Goal: Information Seeking & Learning: Check status

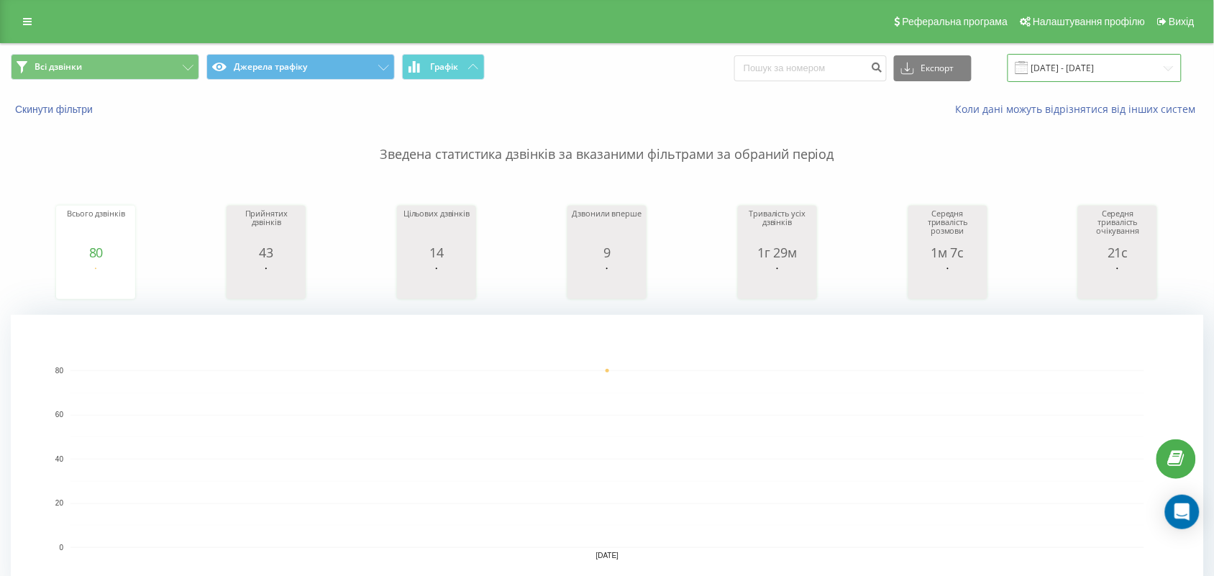
click at [1108, 62] on input "[DATE] - [DATE]" at bounding box center [1095, 68] width 174 height 28
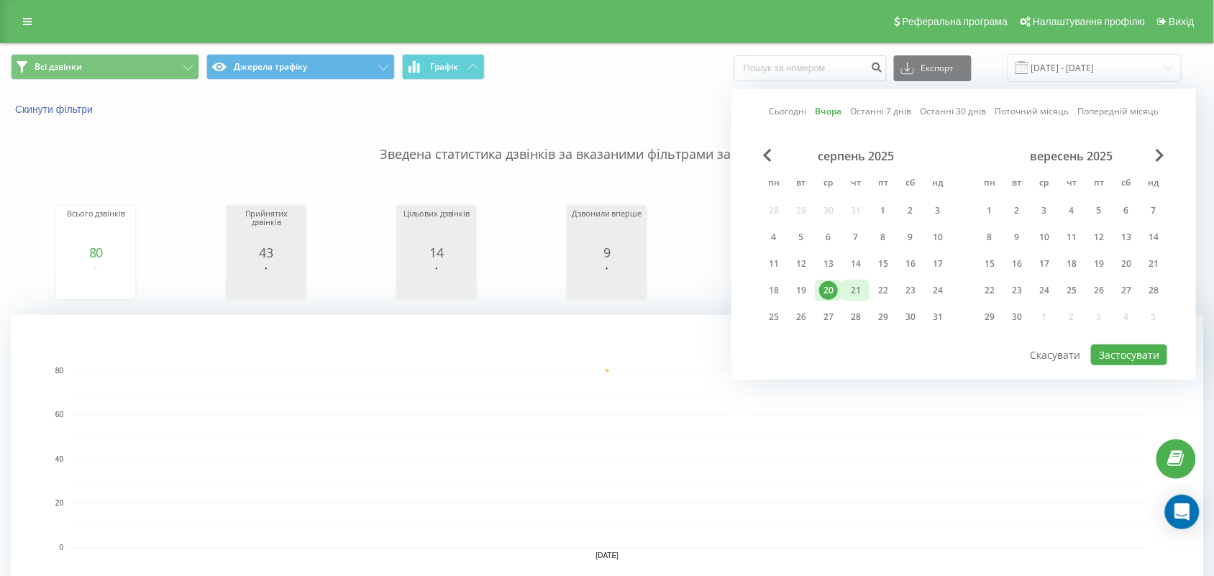
click at [860, 286] on div "21" at bounding box center [856, 290] width 19 height 19
click at [1104, 347] on button "Застосувати" at bounding box center [1129, 355] width 76 height 21
type input "21.08.2025 - 21.08.2025"
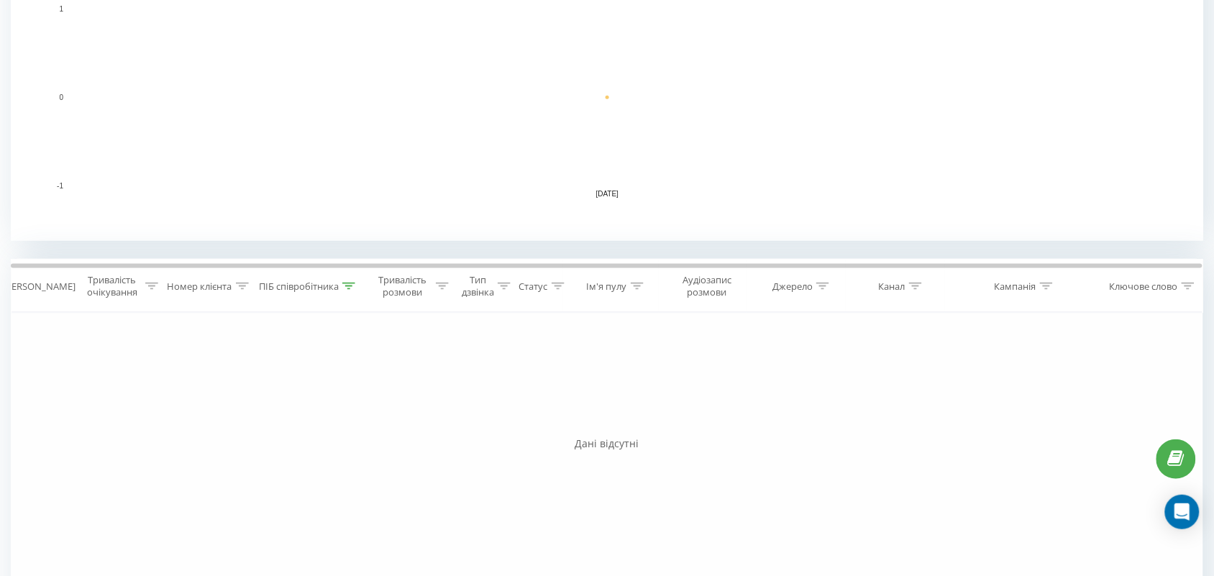
scroll to position [435, 0]
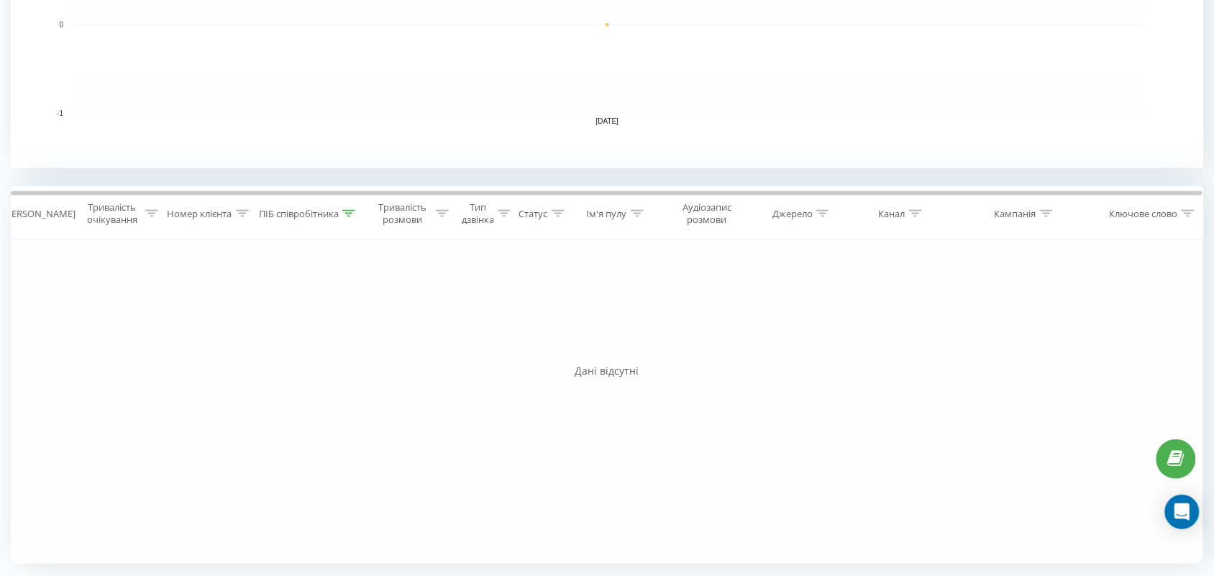
click at [351, 212] on icon at bounding box center [348, 213] width 13 height 7
drag, startPoint x: 337, startPoint y: 325, endPoint x: 160, endPoint y: 326, distance: 176.3
click at [160, 326] on div "Фільтрувати за умовою Дорівнює Скасувати OK Фільтрувати за умовою Містить Скасу…" at bounding box center [607, 402] width 1193 height 324
click at [271, 324] on input "text" at bounding box center [309, 316] width 127 height 25
type input "Валерія"
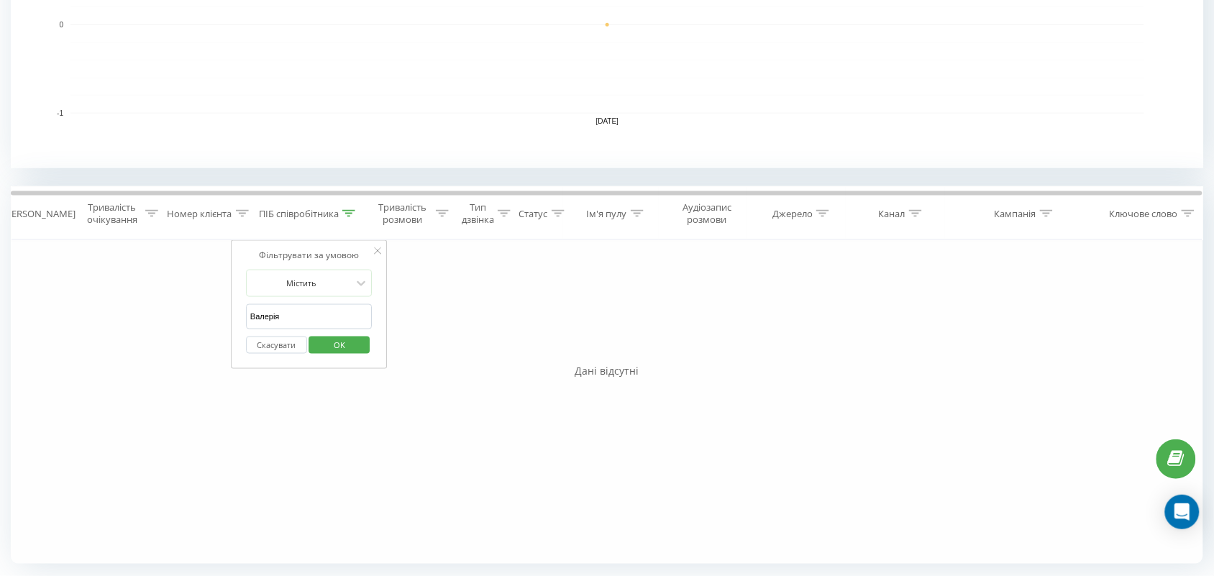
click at [356, 340] on span "OK" at bounding box center [339, 345] width 40 height 22
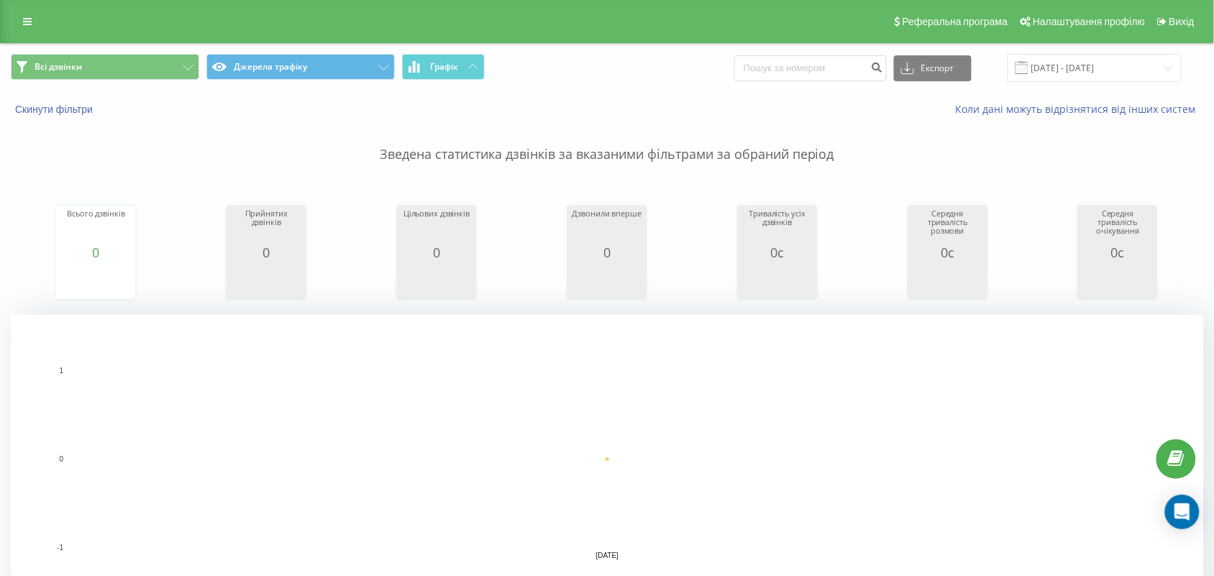
scroll to position [360, 0]
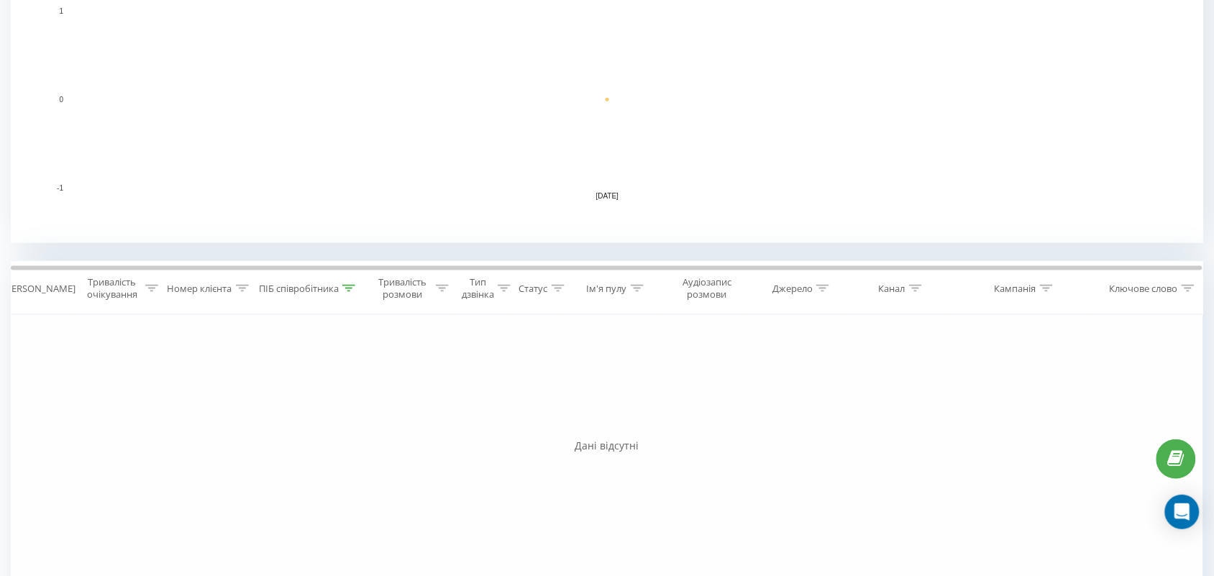
click at [353, 283] on div at bounding box center [348, 289] width 13 height 12
drag, startPoint x: 310, startPoint y: 389, endPoint x: 142, endPoint y: 389, distance: 168.4
click at [142, 389] on div "Фільтрувати за умовою Дорівнює Скасувати OK Фільтрувати за умовою Містить Скасу…" at bounding box center [607, 477] width 1193 height 324
click at [220, 387] on div "Фільтрувати за умовою Дорівнює Скасувати OK Фільтрувати за умовою Містить Скасу…" at bounding box center [607, 477] width 1193 height 324
click at [277, 396] on input "text" at bounding box center [309, 391] width 127 height 25
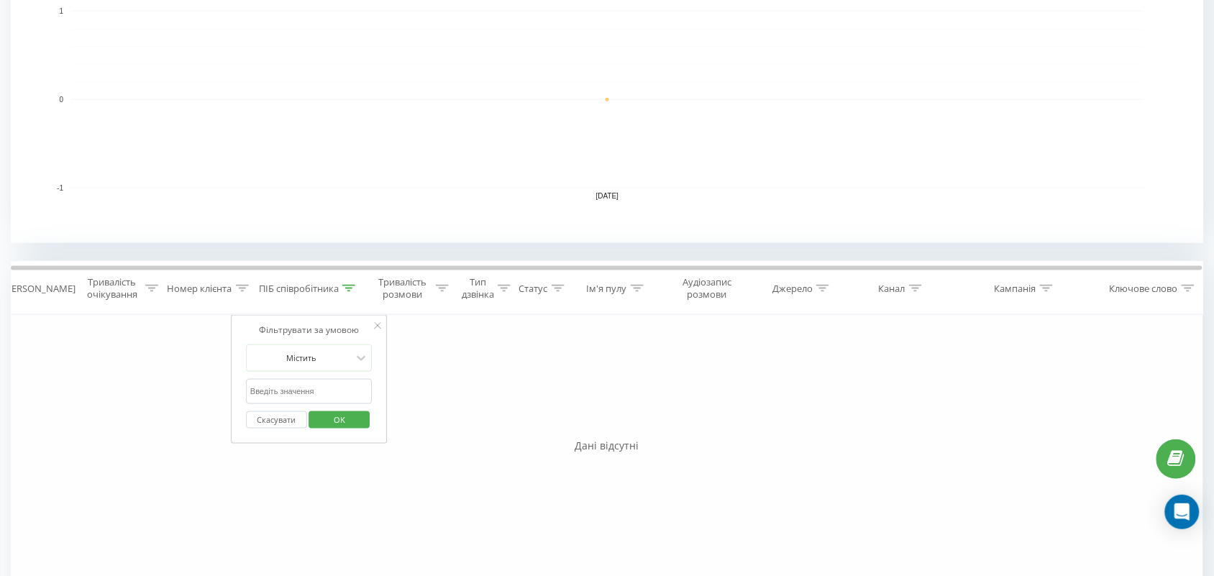
type input "тамара"
click at [351, 419] on span "OK" at bounding box center [339, 420] width 40 height 22
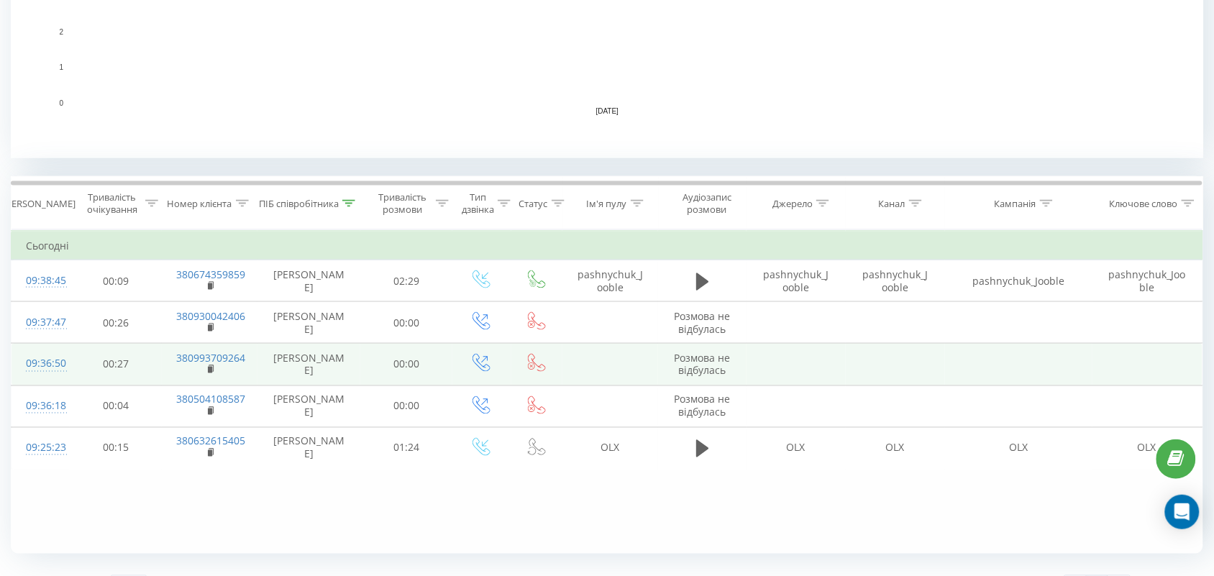
scroll to position [476, 0]
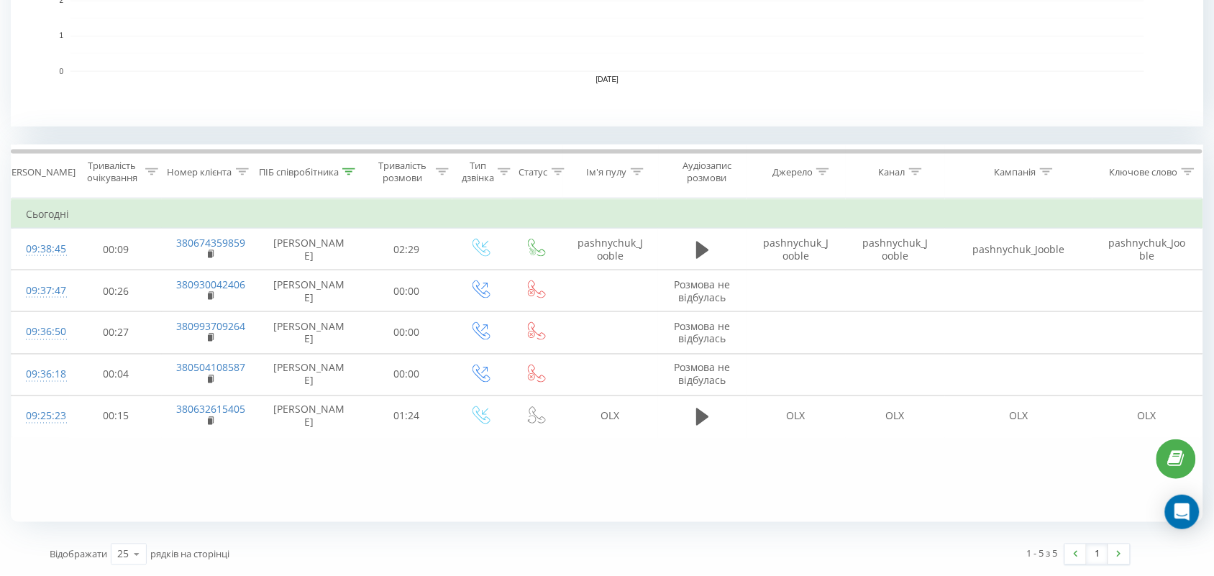
click at [347, 174] on icon at bounding box center [348, 171] width 13 height 7
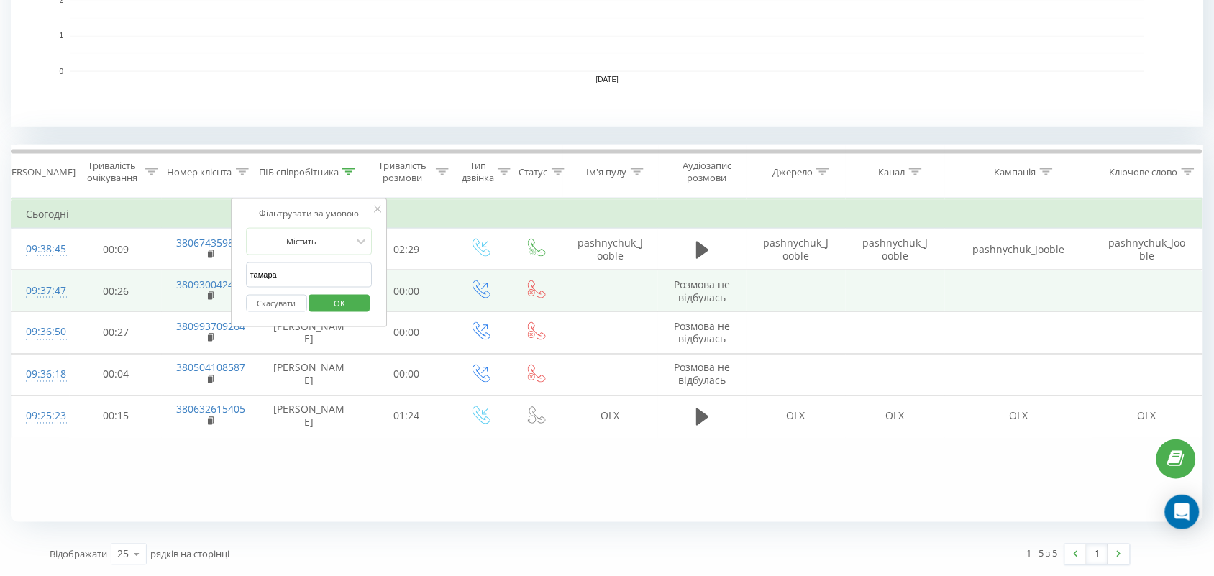
drag, startPoint x: 259, startPoint y: 283, endPoint x: 134, endPoint y: 281, distance: 125.2
click at [134, 281] on table "Фільтрувати за умовою Дорівнює Скасувати OK Фільтрувати за умовою Містить Скасу…" at bounding box center [607, 319] width 1193 height 240
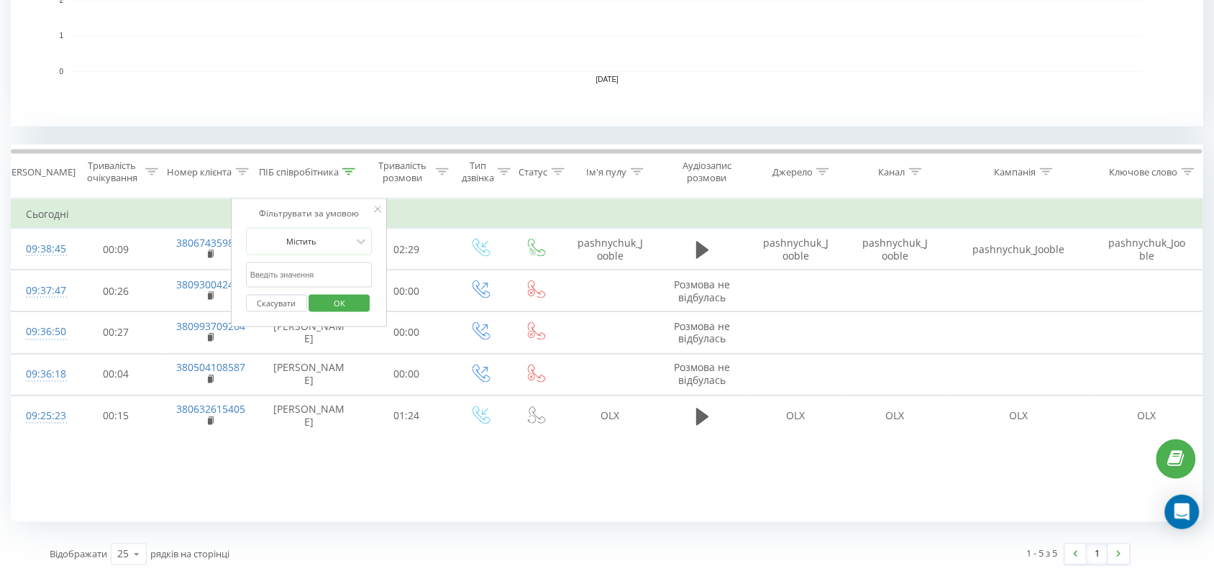
click at [327, 282] on input "text" at bounding box center [309, 275] width 127 height 25
type input "романова"
click at [342, 297] on span "OK" at bounding box center [339, 303] width 40 height 22
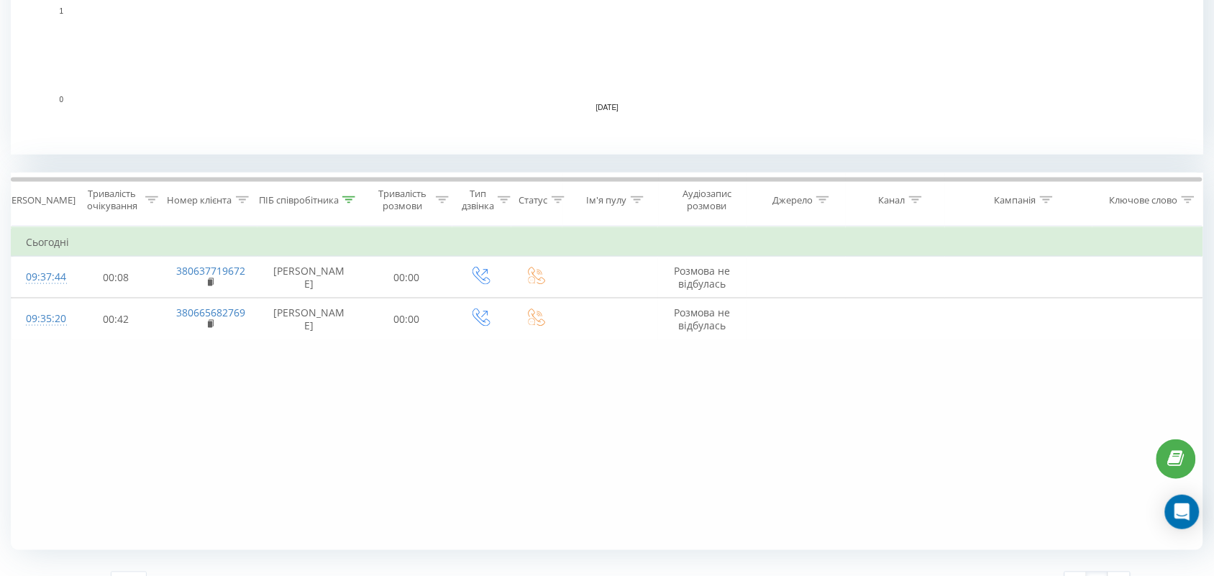
scroll to position [450, 0]
click at [347, 196] on icon at bounding box center [348, 198] width 13 height 7
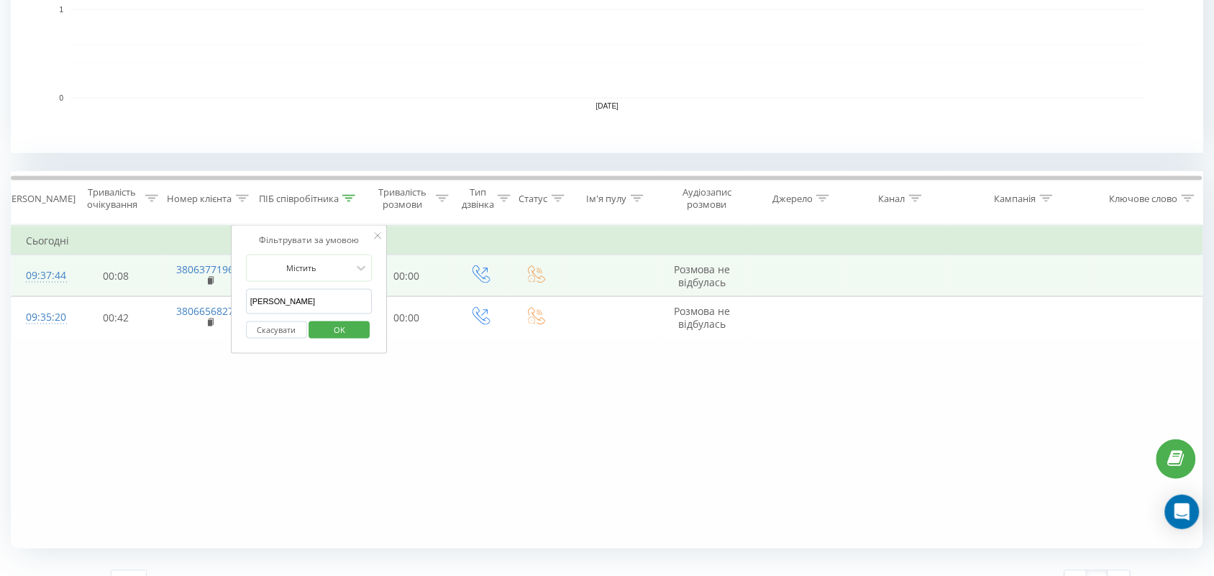
drag, startPoint x: 292, startPoint y: 302, endPoint x: 130, endPoint y: 281, distance: 163.9
click at [128, 300] on table "Фільтрувати за умовою Дорівнює Скасувати OK Фільтрувати за умовою Містить Скасу…" at bounding box center [607, 282] width 1193 height 114
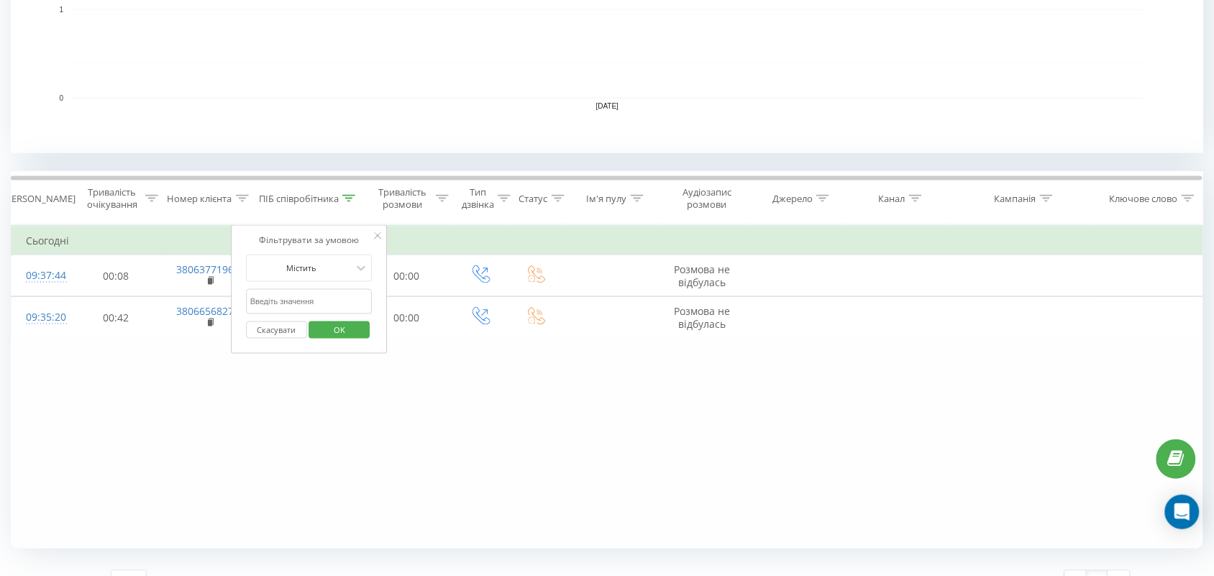
click at [310, 308] on input "text" at bounding box center [309, 301] width 127 height 25
type input "Валерія"
click at [332, 335] on span "OK" at bounding box center [339, 330] width 40 height 22
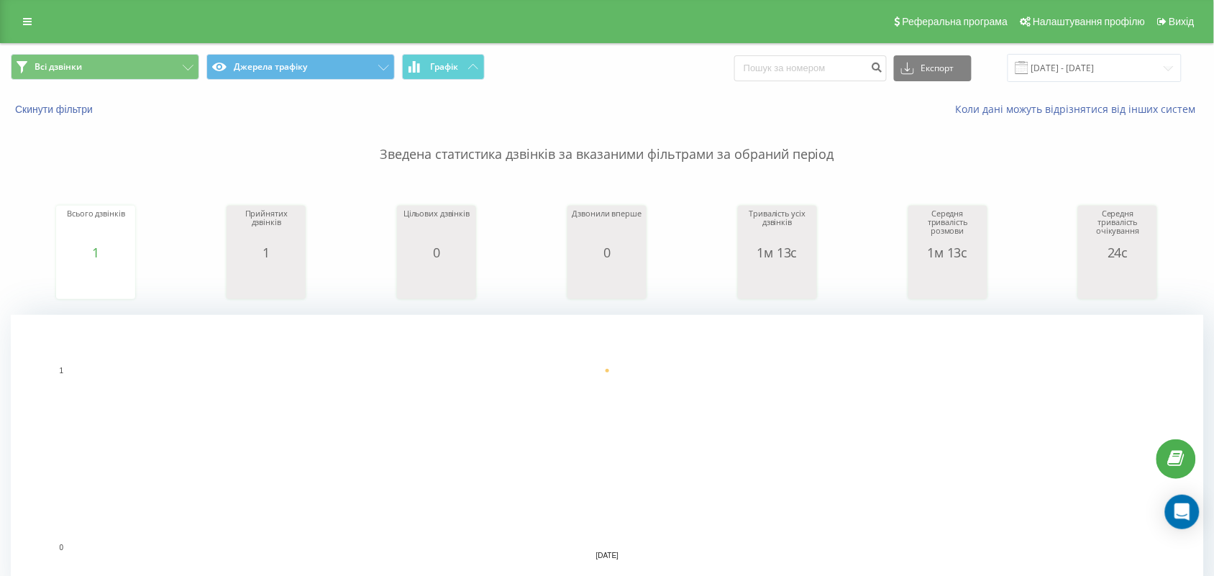
scroll to position [476, 0]
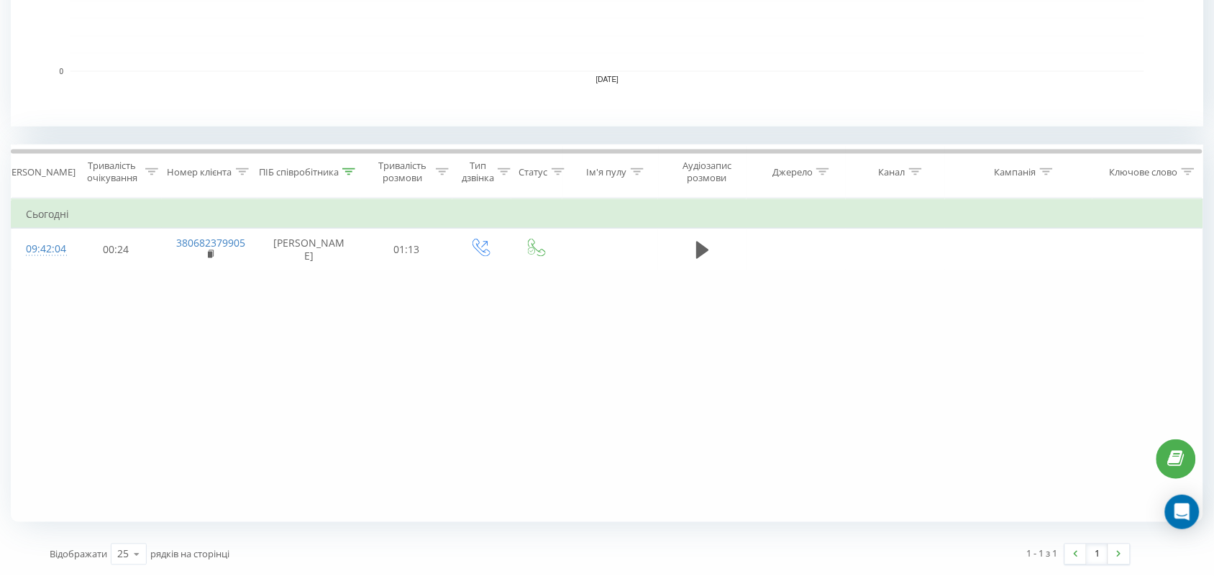
click at [350, 175] on div at bounding box center [348, 172] width 13 height 12
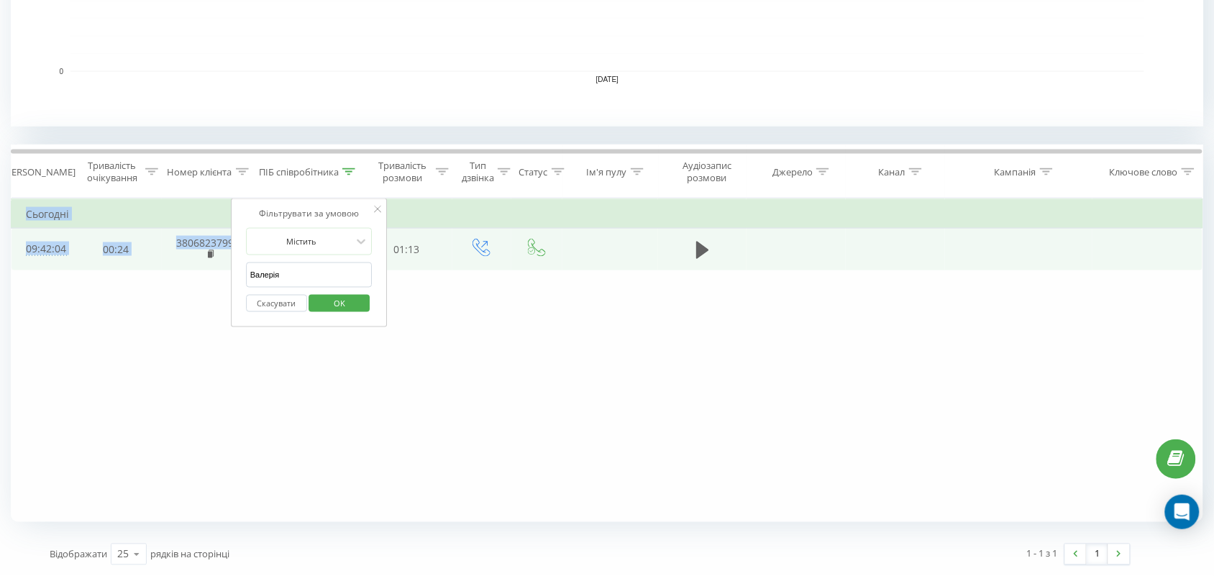
drag, startPoint x: 303, startPoint y: 289, endPoint x: 218, endPoint y: 268, distance: 87.6
click at [218, 268] on table "Фільтрувати за умовою Дорівнює Скасувати OK Фільтрувати за умовою Містить Скасу…" at bounding box center [607, 235] width 1193 height 72
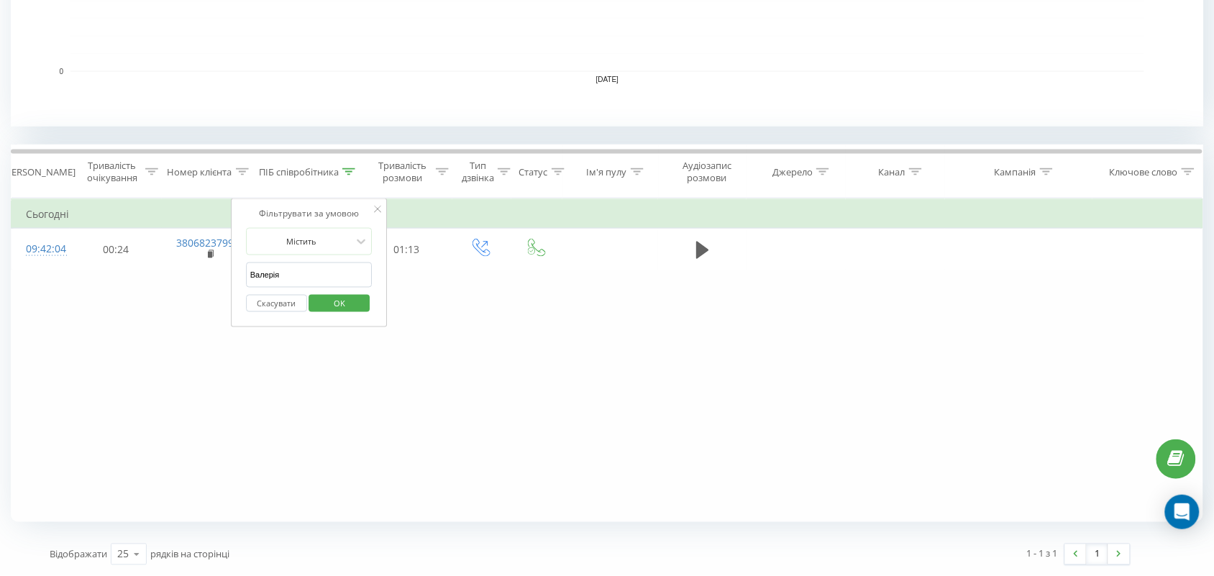
click at [289, 274] on input "Валерія" at bounding box center [309, 275] width 127 height 25
drag, startPoint x: 317, startPoint y: 283, endPoint x: 189, endPoint y: 279, distance: 128.8
click at [189, 279] on div "Фільтрувати за умовою Дорівнює Скасувати OK Фільтрувати за умовою Містить Скасу…" at bounding box center [607, 361] width 1193 height 324
drag, startPoint x: 299, startPoint y: 274, endPoint x: 291, endPoint y: 258, distance: 18.3
click at [299, 274] on input "text" at bounding box center [309, 275] width 127 height 25
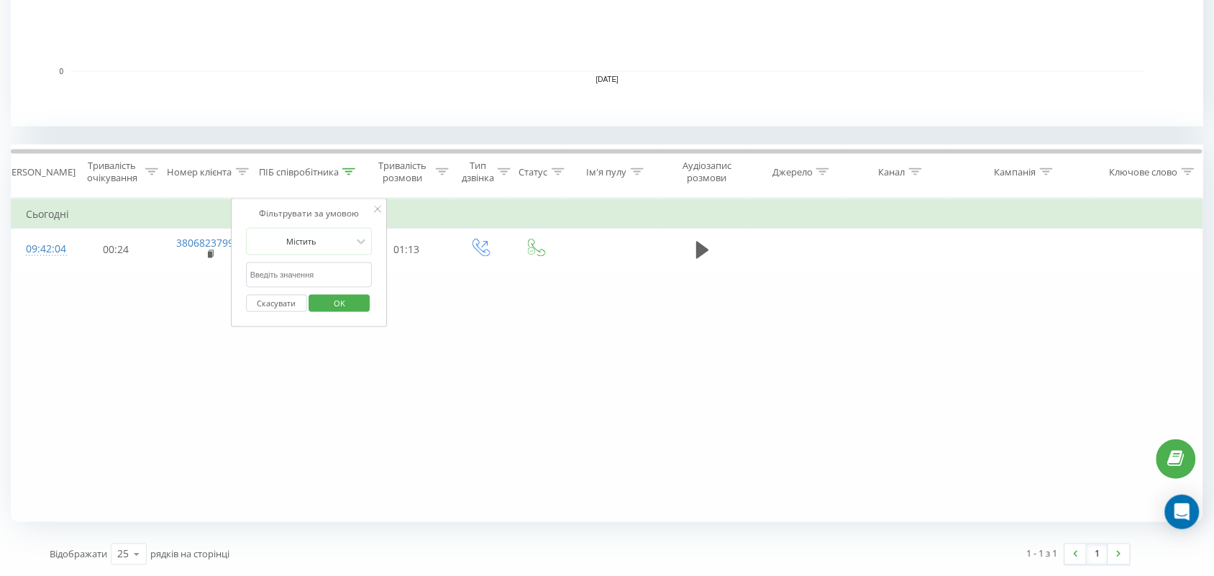
type input "тамара"
click at [340, 297] on span "OK" at bounding box center [339, 303] width 40 height 22
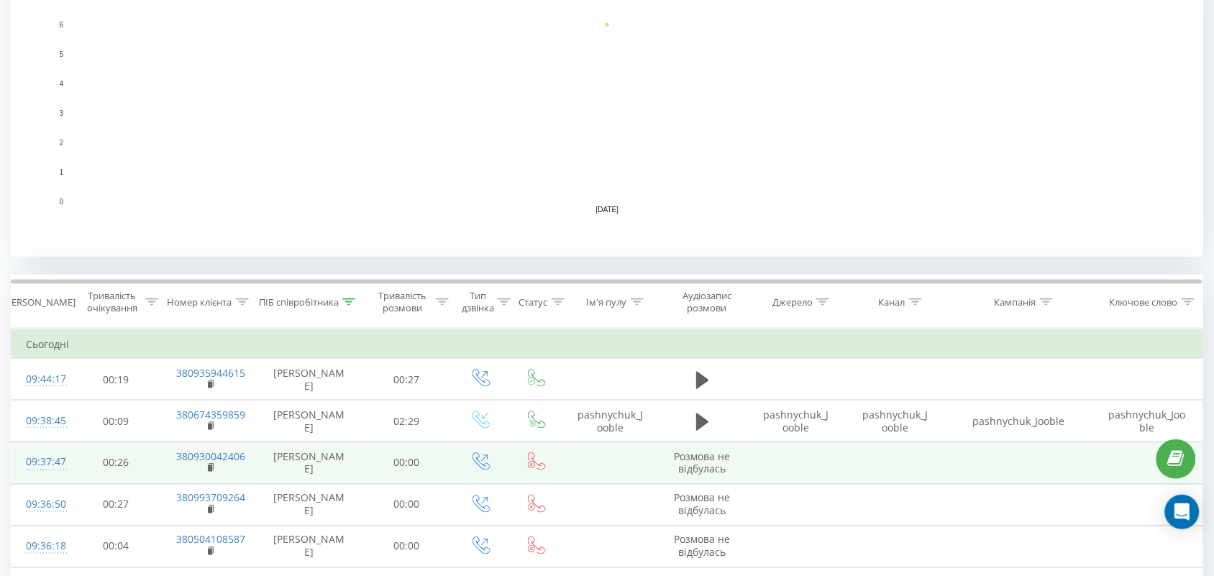
scroll to position [476, 0]
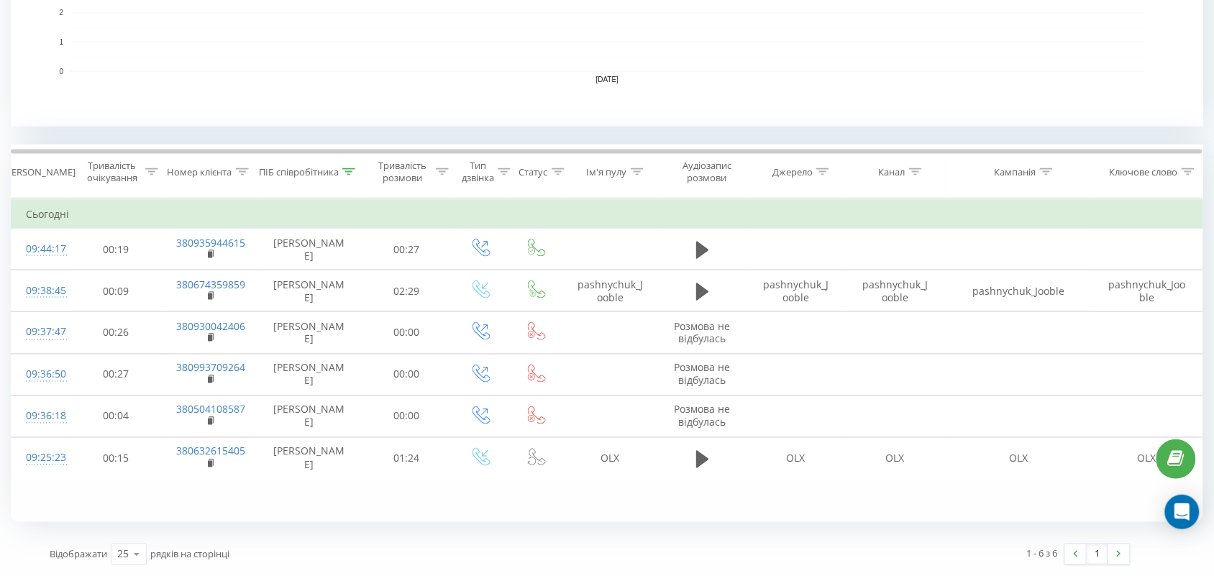
click at [350, 171] on icon at bounding box center [348, 171] width 13 height 7
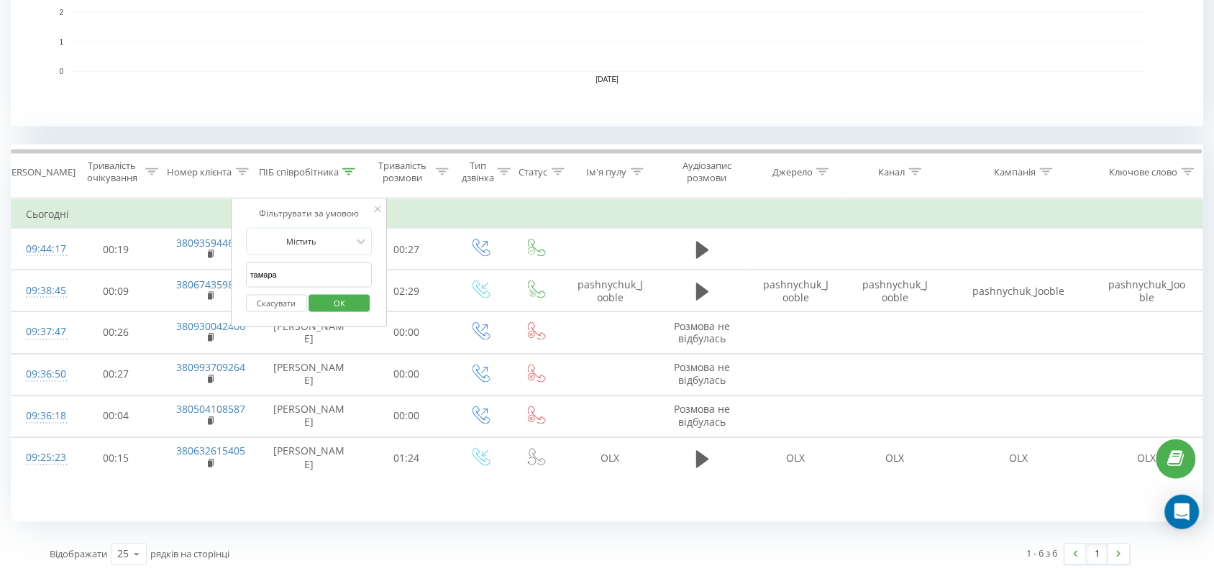
drag, startPoint x: 332, startPoint y: 278, endPoint x: 0, endPoint y: 289, distance: 332.6
click at [9, 271] on div "Всі дзвінки Джерела трафіку Графік Експорт .csv .xls .xlsx 21.08.2025 - 21.08.2…" at bounding box center [607, 71] width 1214 height 1009
click at [355, 306] on span "OK" at bounding box center [339, 303] width 40 height 22
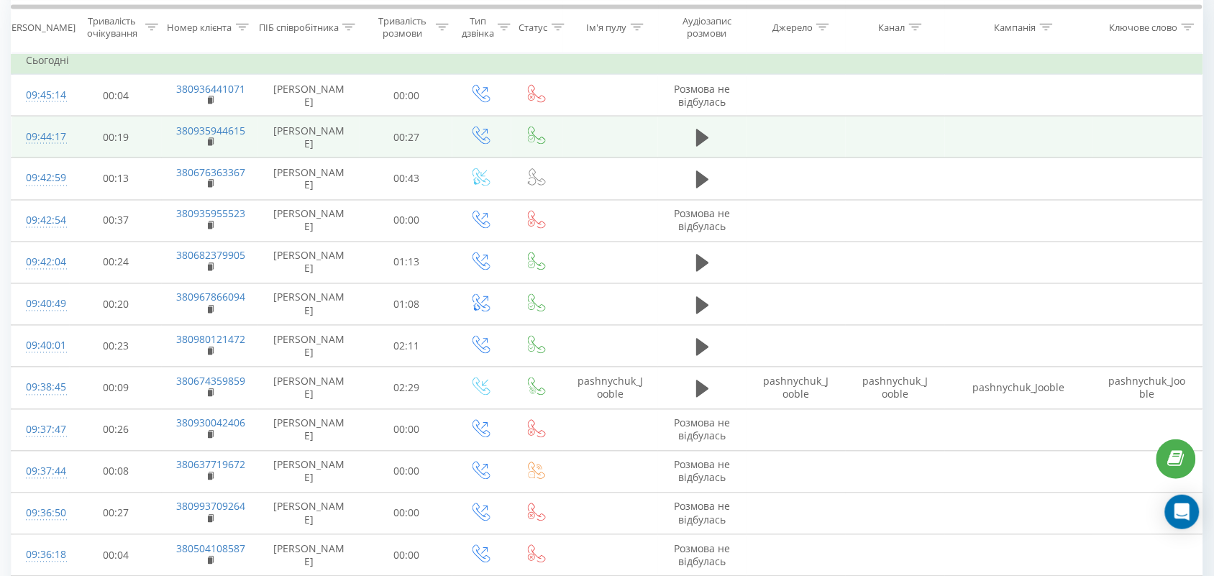
scroll to position [635, 0]
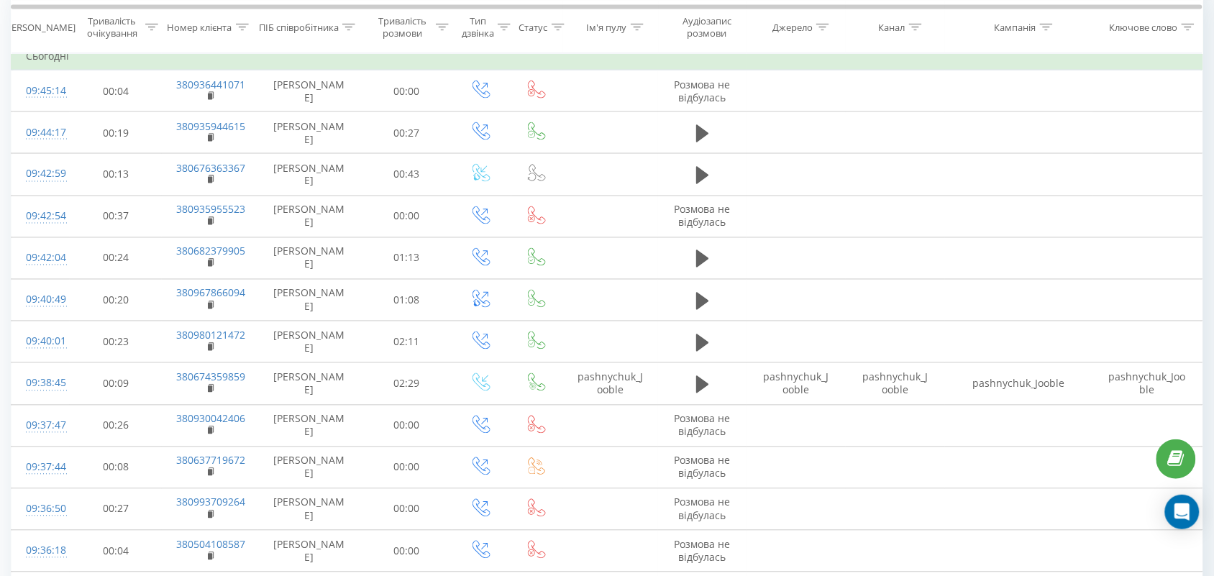
click at [347, 29] on icon at bounding box center [348, 26] width 13 height 7
click at [327, 137] on input "text" at bounding box center [309, 129] width 127 height 25
type input "Валерія"
click at [348, 153] on span "OK" at bounding box center [339, 157] width 40 height 22
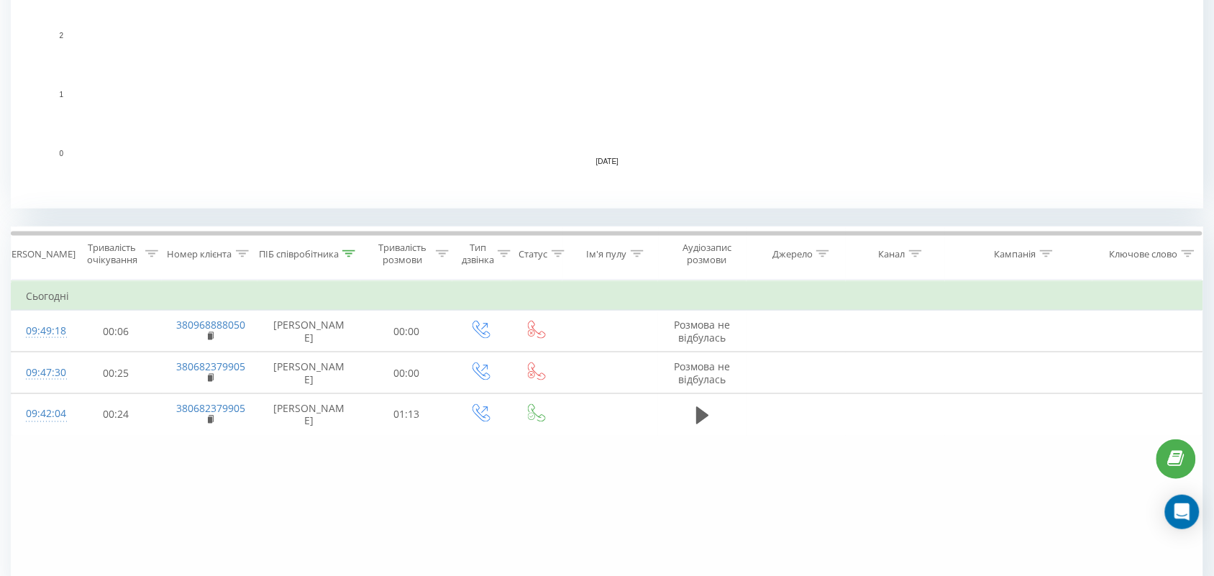
scroll to position [476, 0]
